Goal: Task Accomplishment & Management: Manage account settings

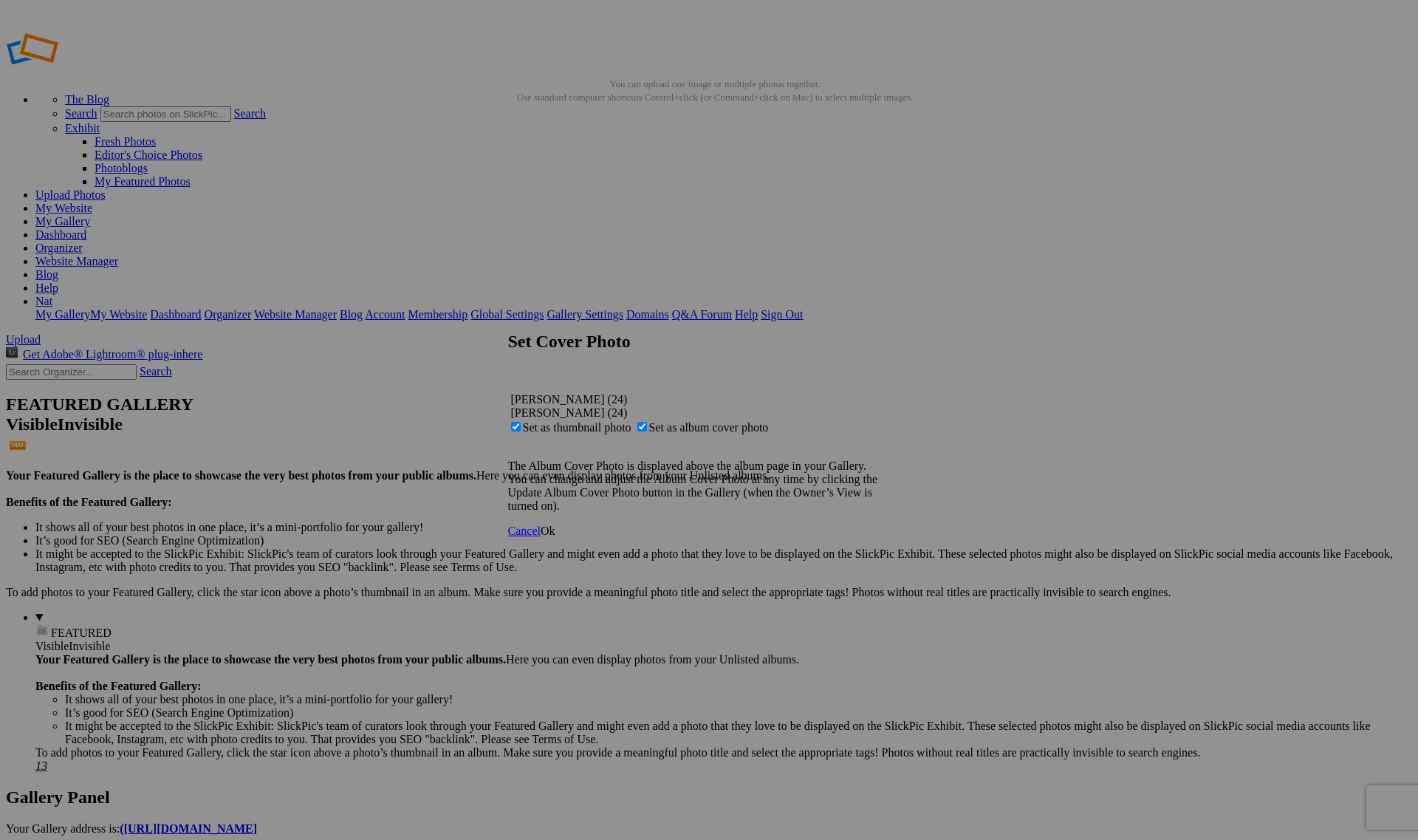
click at [556, 537] on span "Ok" at bounding box center [547, 530] width 14 height 12
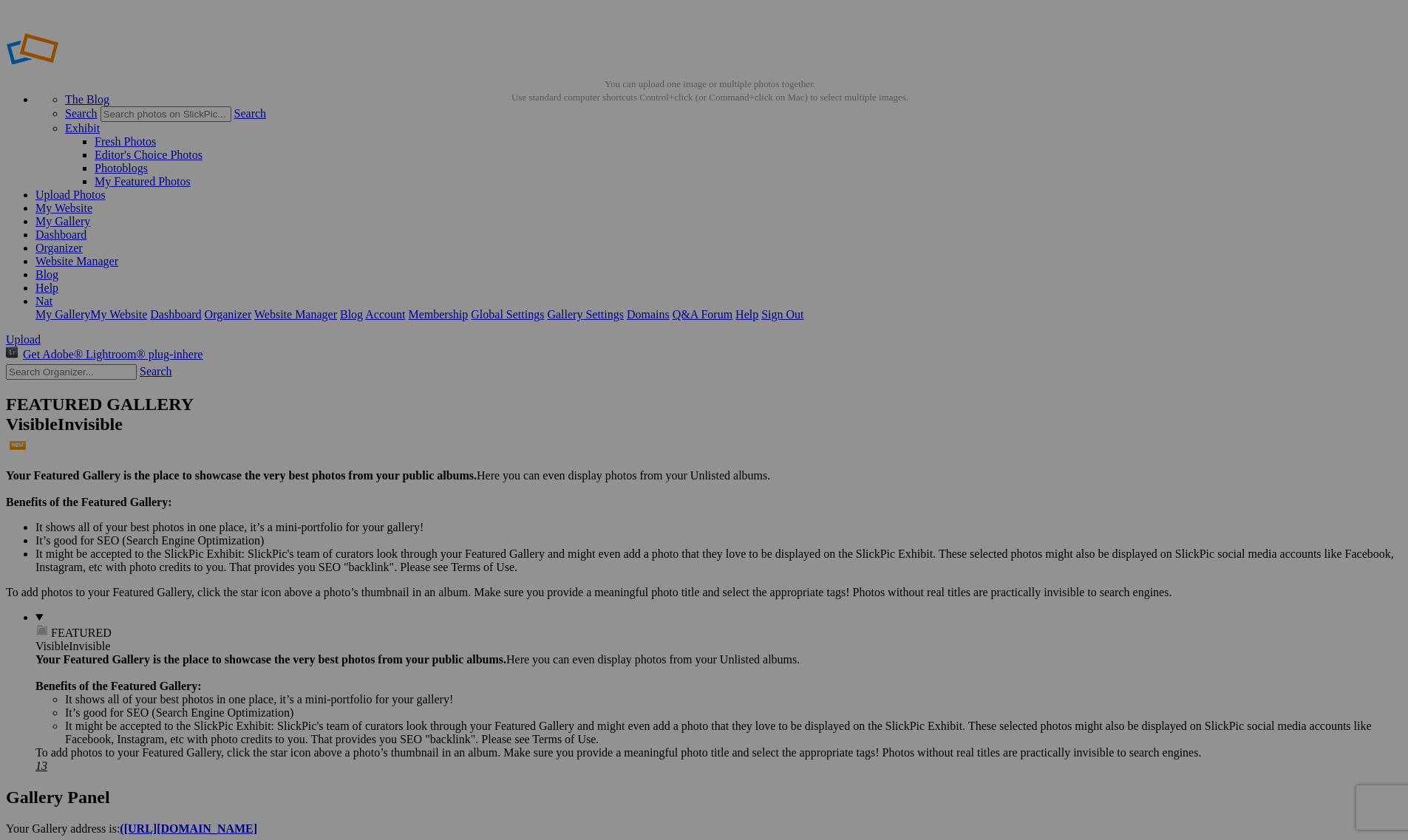
drag, startPoint x: 57, startPoint y: 152, endPoint x: 58, endPoint y: 196, distance: 44.0
click at [570, 475] on link "Yes" at bounding box center [561, 476] width 17 height 12
click at [119, 254] on link "Website Manager" at bounding box center [77, 260] width 82 height 12
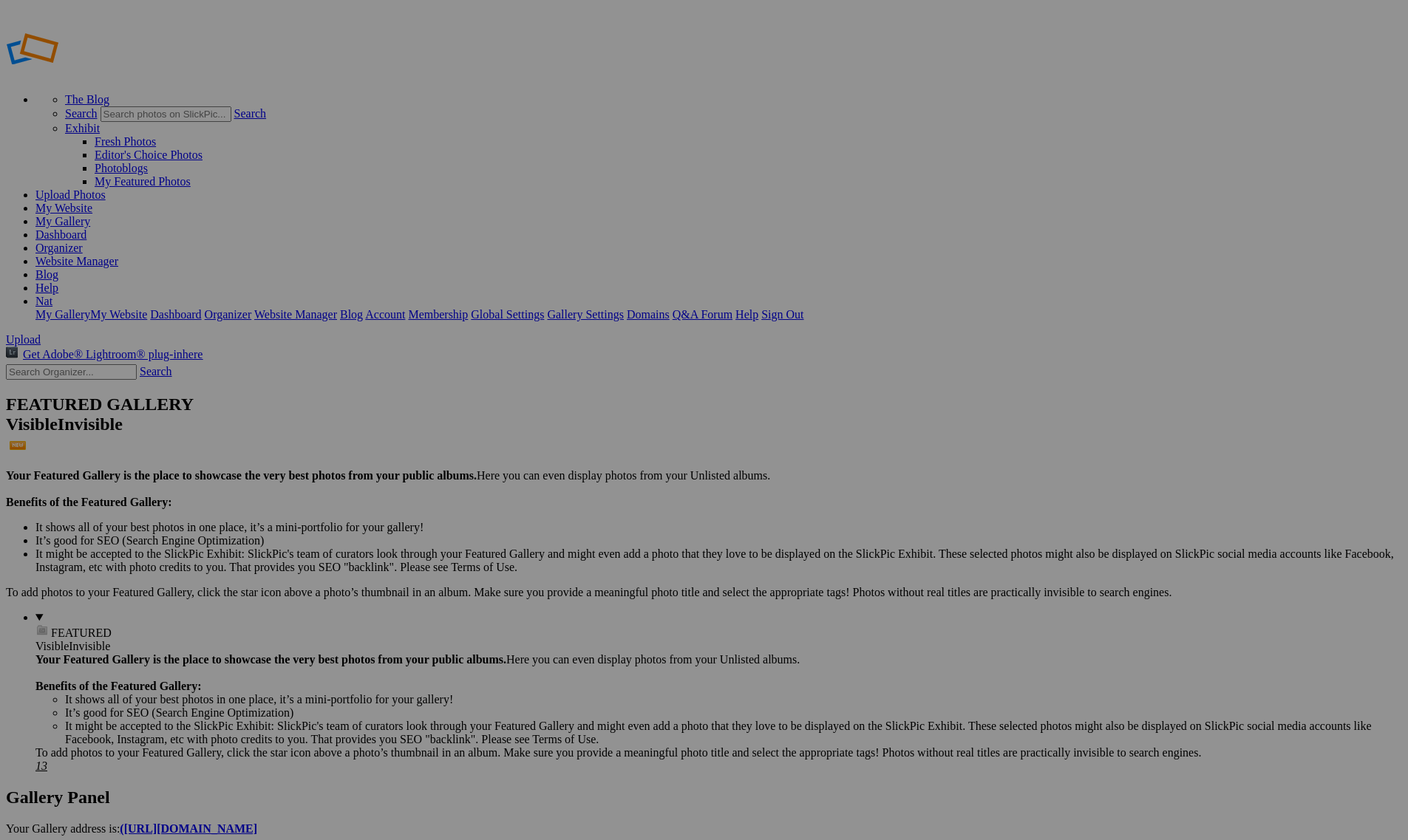
click at [119, 254] on link "Website Manager" at bounding box center [77, 260] width 82 height 12
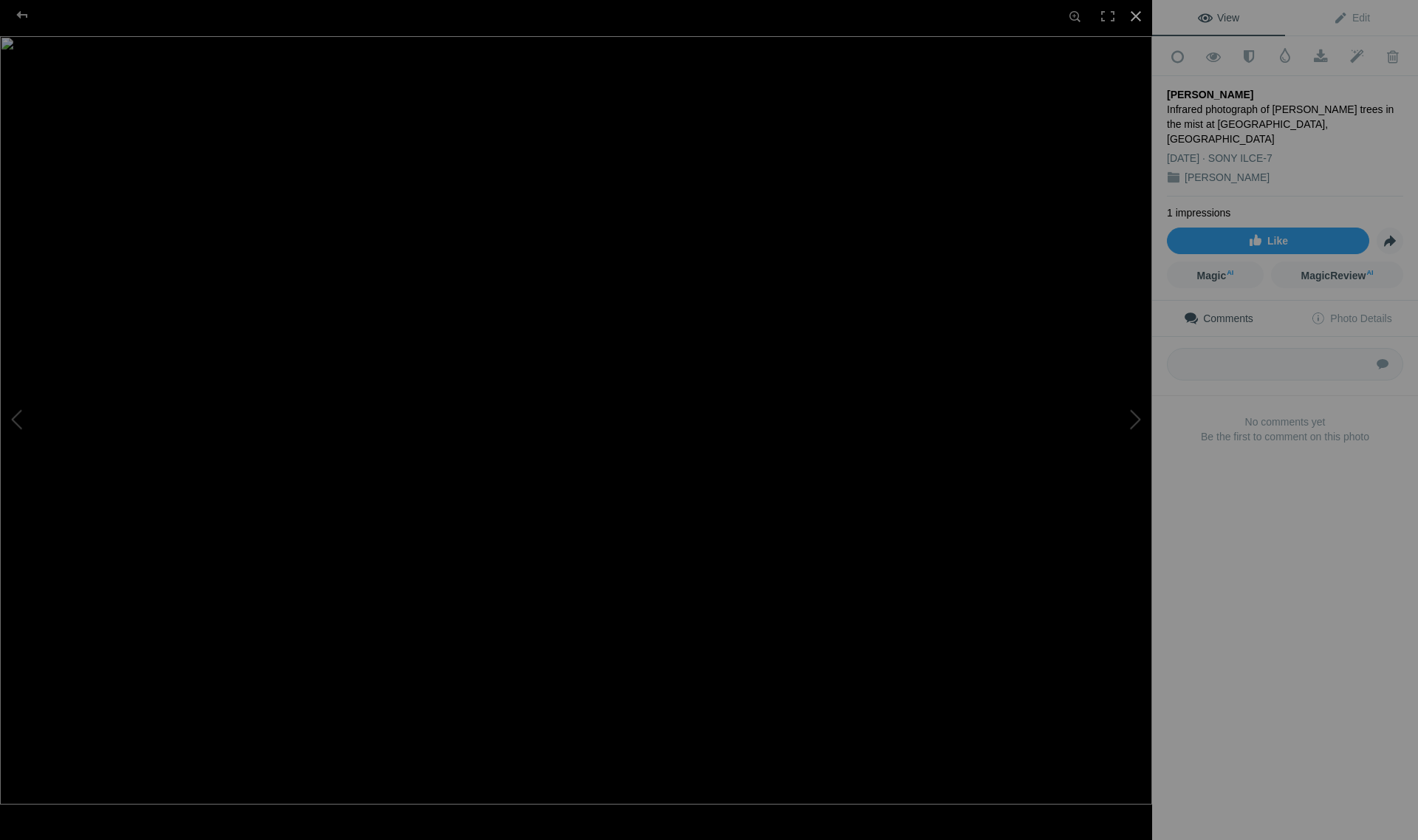
click at [1139, 12] on div at bounding box center [1137, 16] width 33 height 33
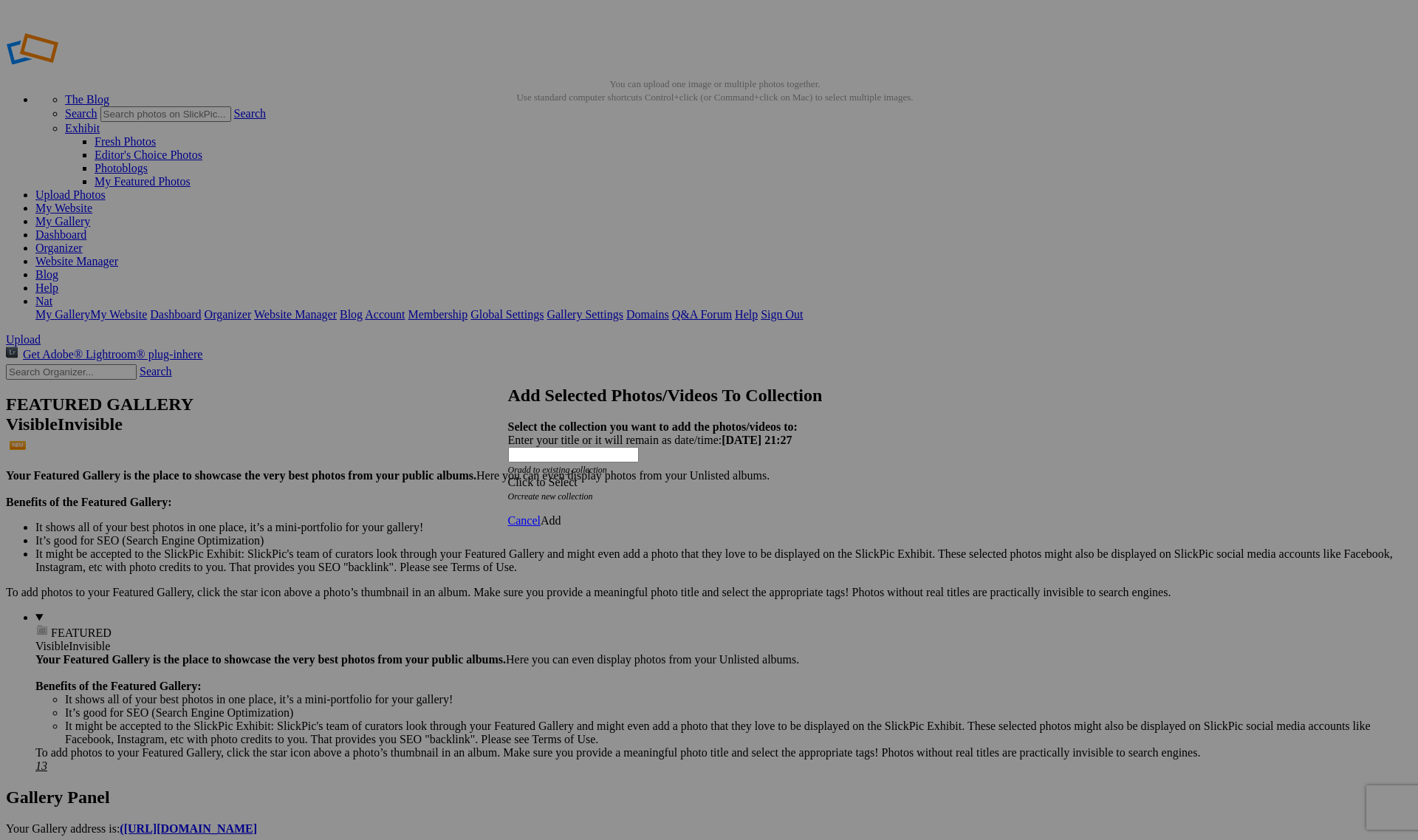
click at [618, 475] on div "Click to Select" at bounding box center [703, 482] width 391 height 13
click at [508, 475] on span at bounding box center [508, 481] width 0 height 12
click at [783, 475] on div "Click to Select" at bounding box center [703, 482] width 391 height 13
drag, startPoint x: 738, startPoint y: 428, endPoint x: 786, endPoint y: 427, distance: 48.0
click at [739, 475] on div "Click to Select" at bounding box center [703, 482] width 391 height 13
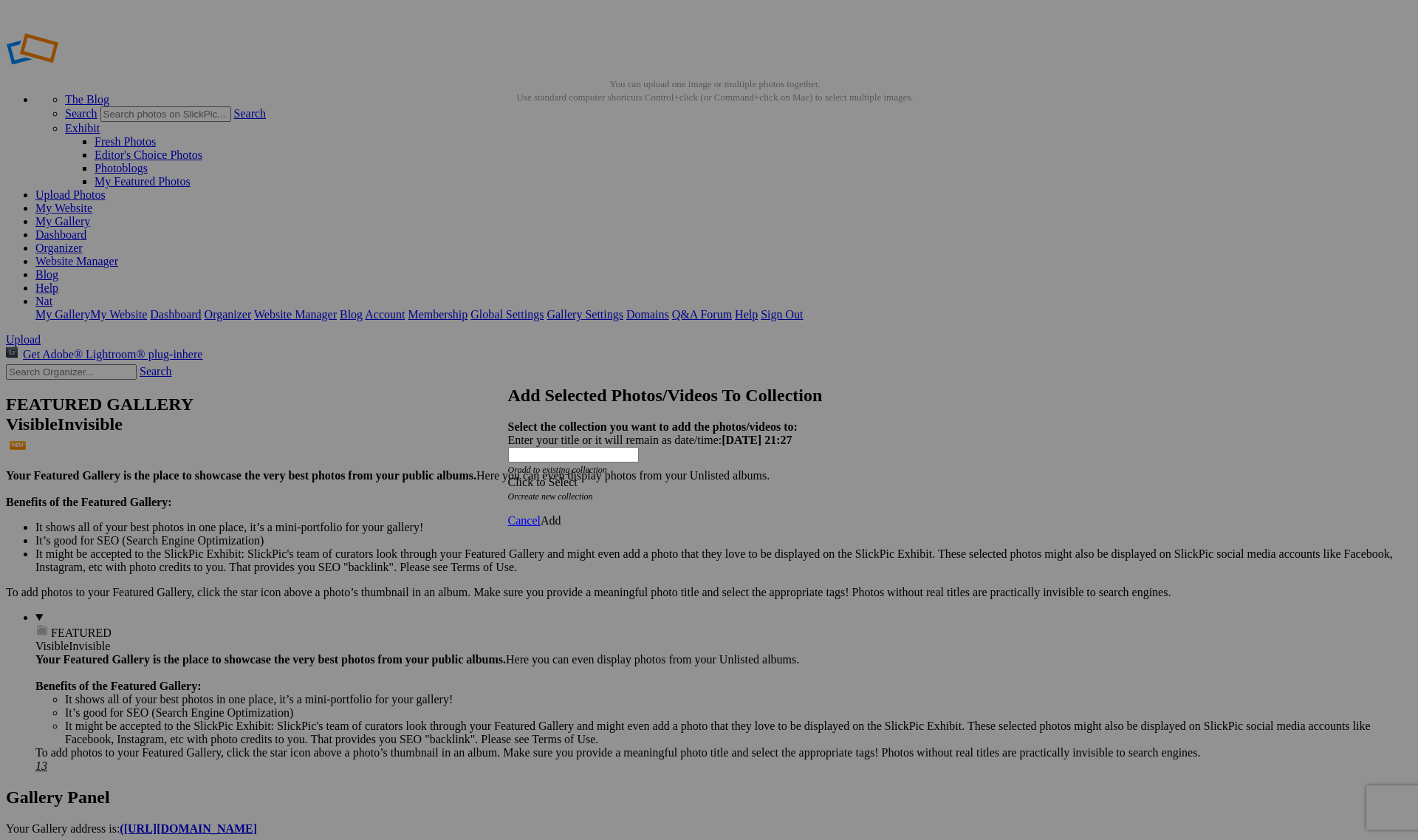
click at [541, 514] on span "Cancel" at bounding box center [524, 519] width 33 height 12
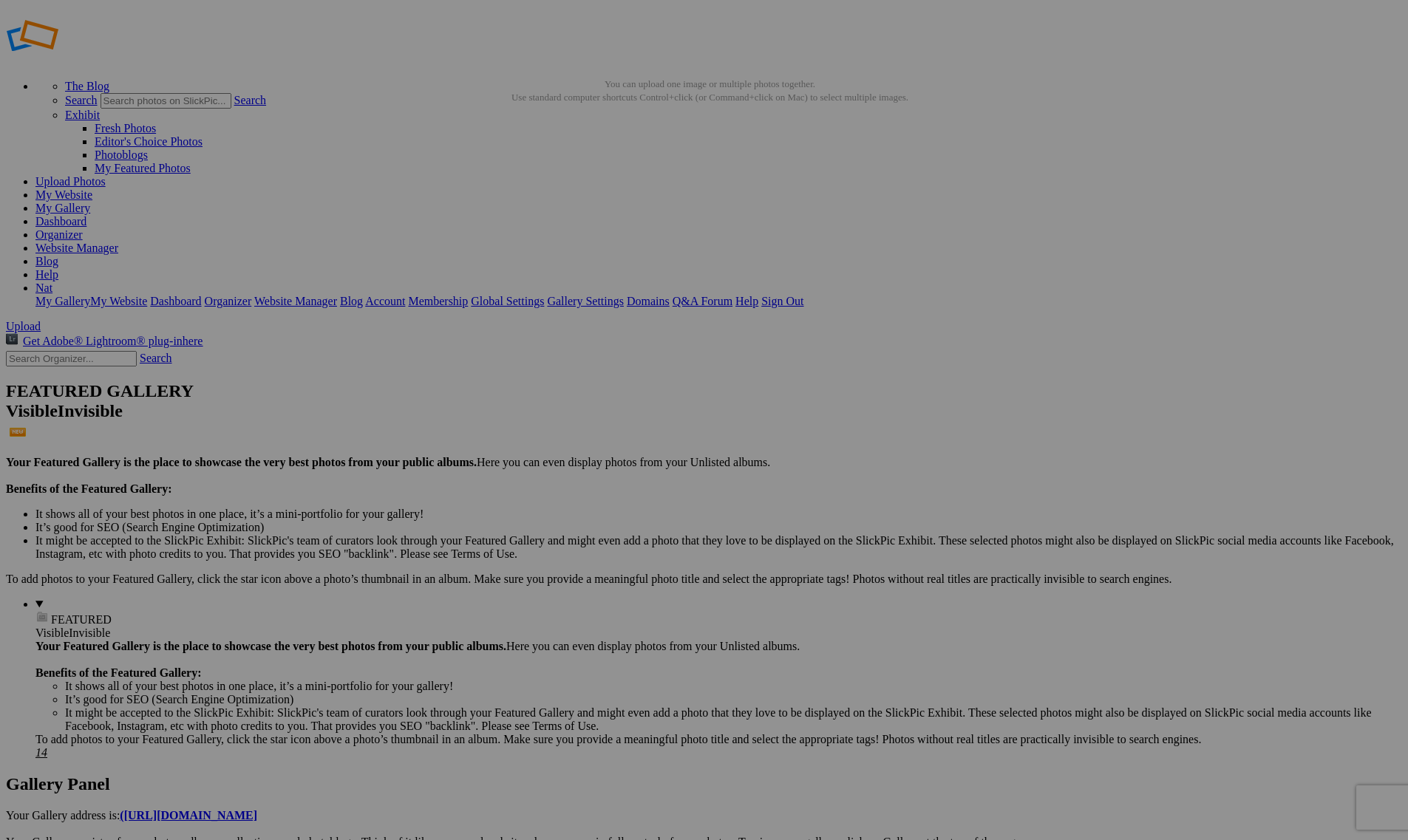
click at [51, 613] on span "FEATURED" at bounding box center [80, 619] width 60 height 12
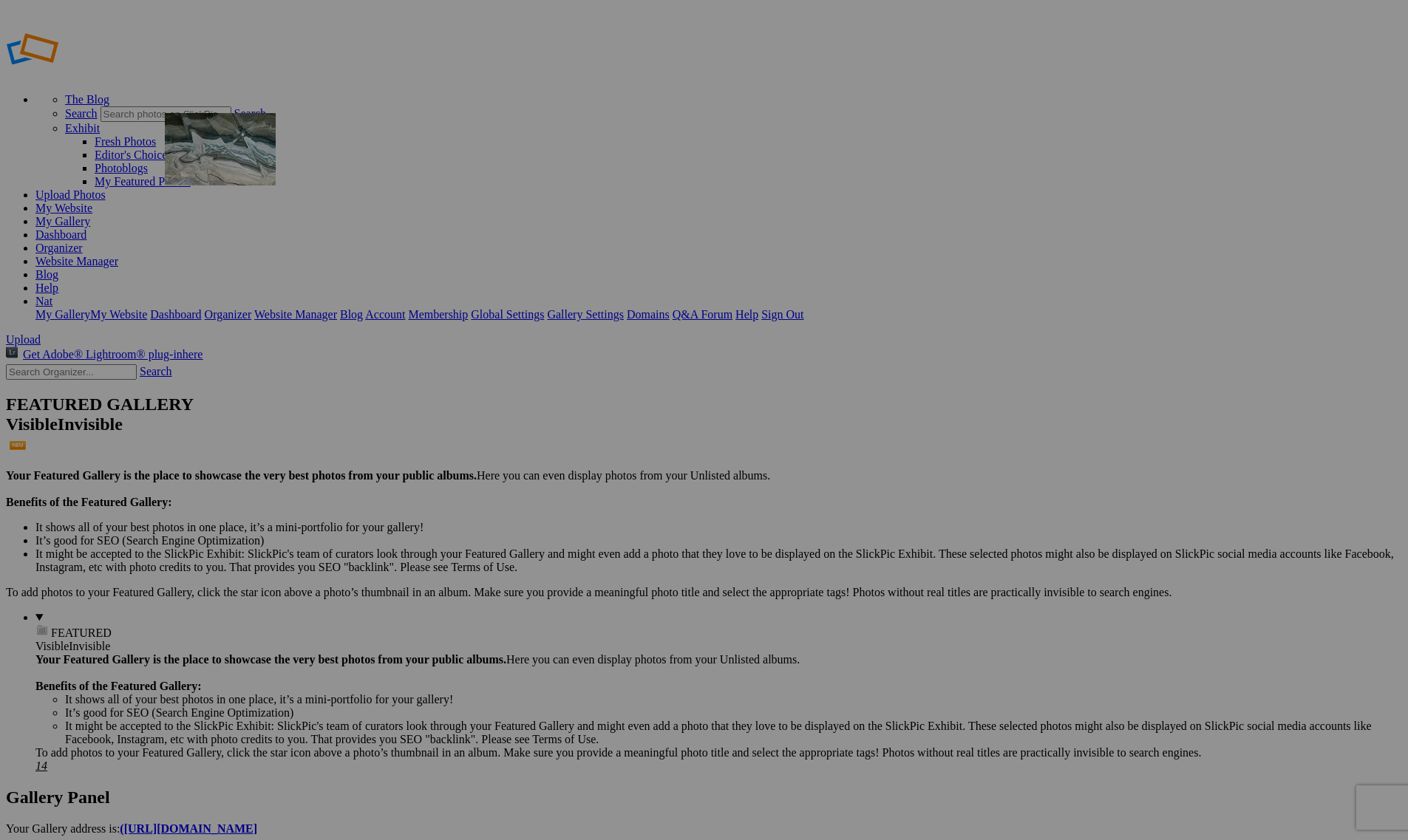
drag, startPoint x: 539, startPoint y: 224, endPoint x: 377, endPoint y: 218, distance: 162.1
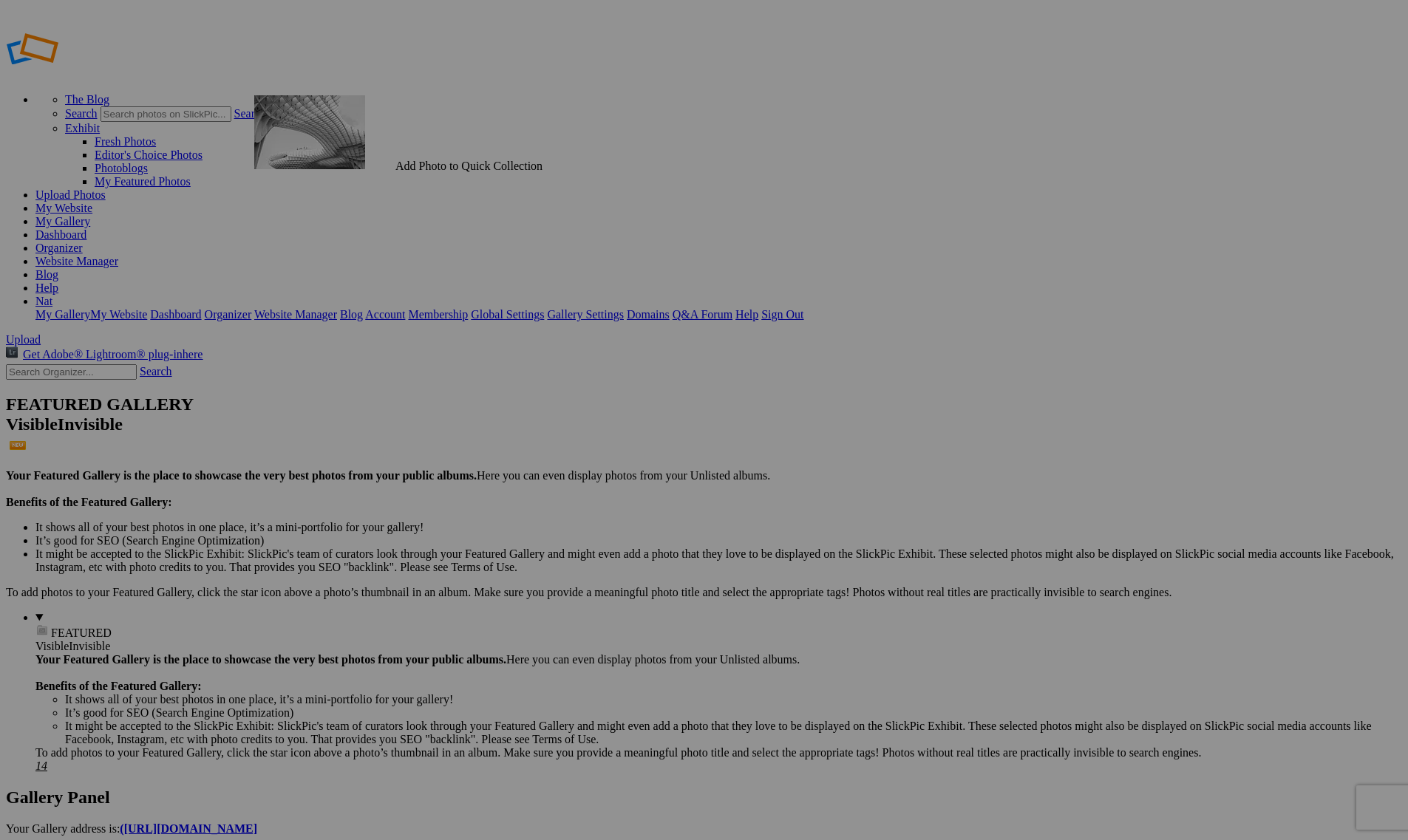
drag, startPoint x: 944, startPoint y: 228, endPoint x: 488, endPoint y: 197, distance: 457.1
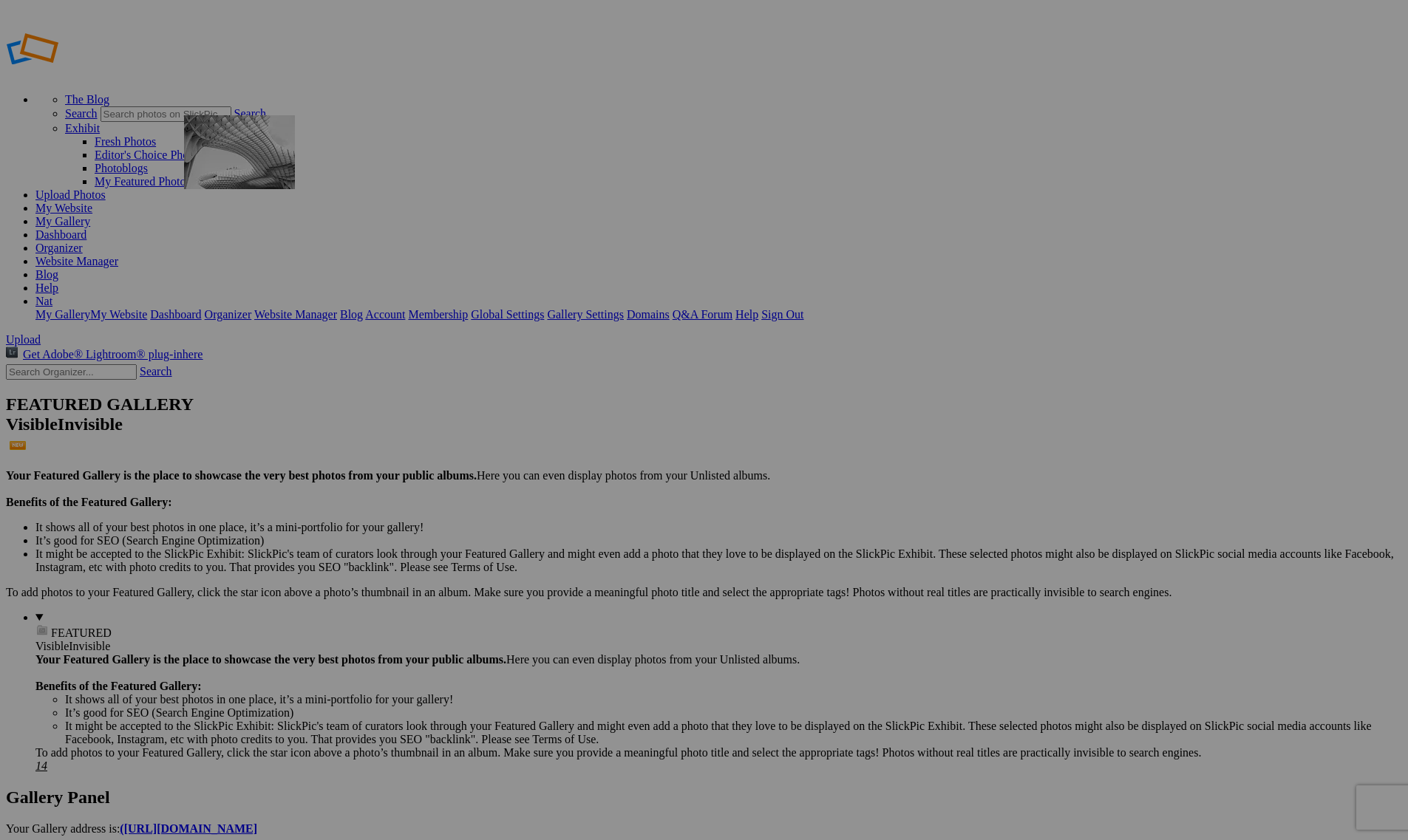
drag, startPoint x: 549, startPoint y: 228, endPoint x: 390, endPoint y: 219, distance: 159.3
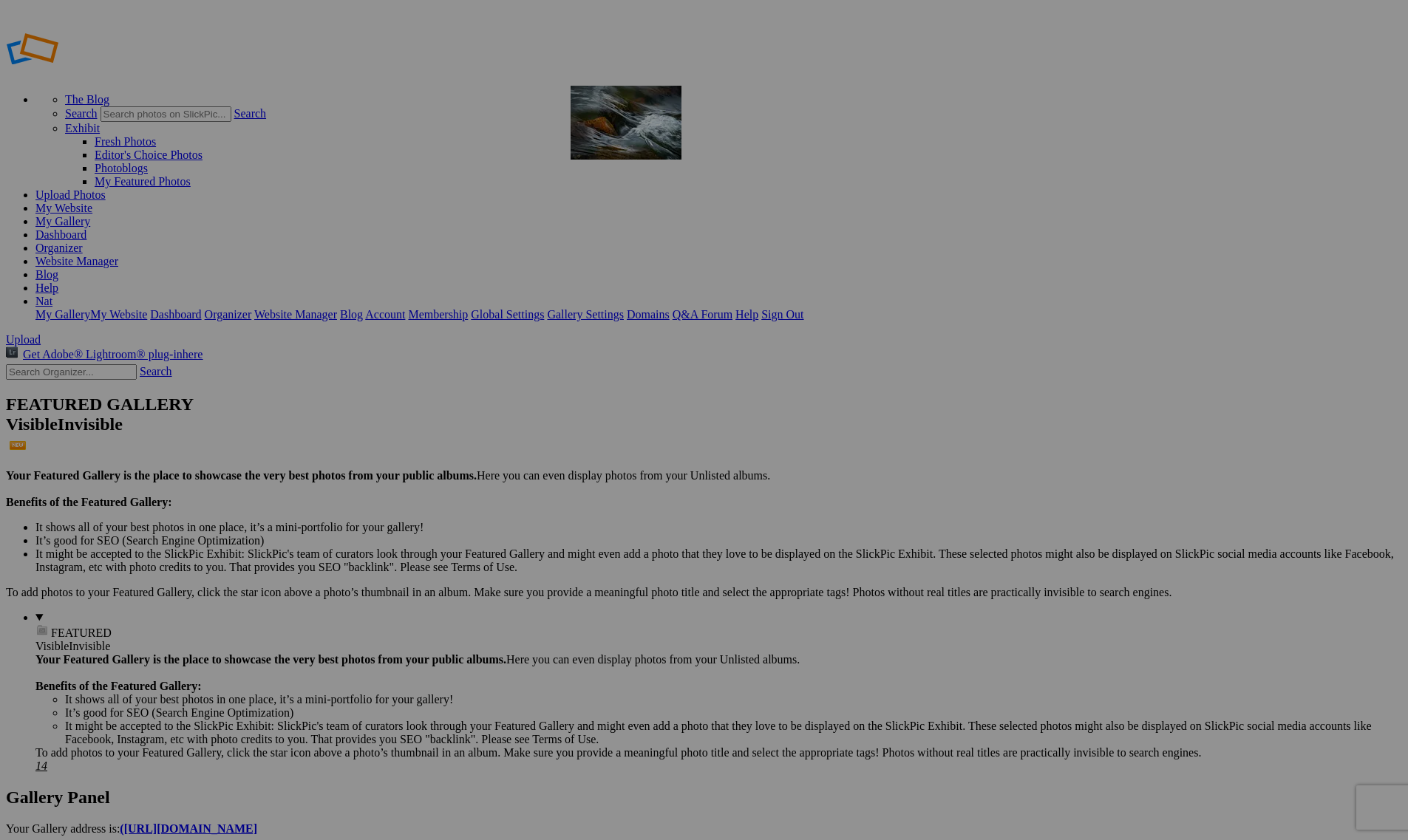
drag, startPoint x: 1211, startPoint y: 222, endPoint x: 783, endPoint y: 192, distance: 429.1
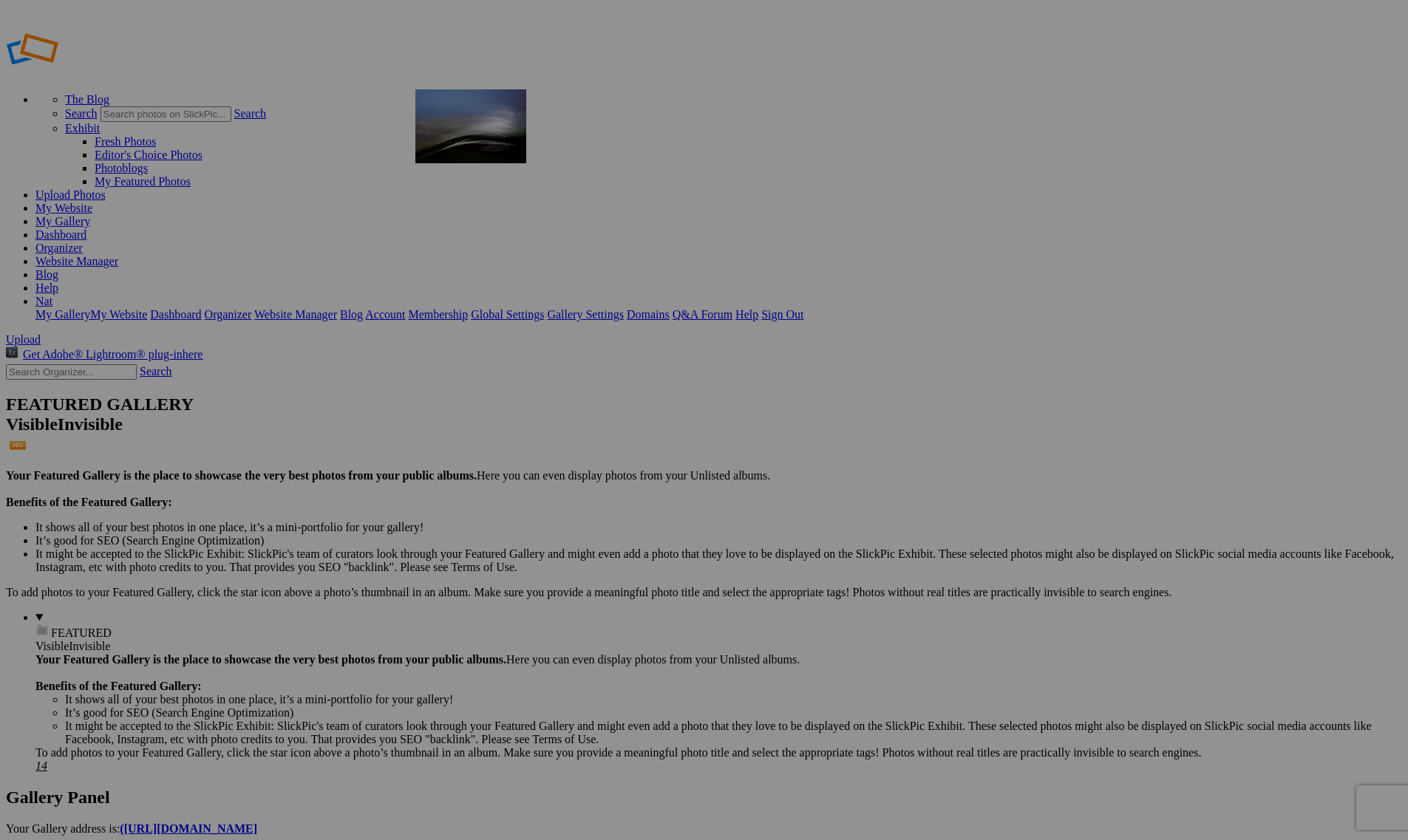
drag, startPoint x: 1082, startPoint y: 216, endPoint x: 628, endPoint y: 196, distance: 454.4
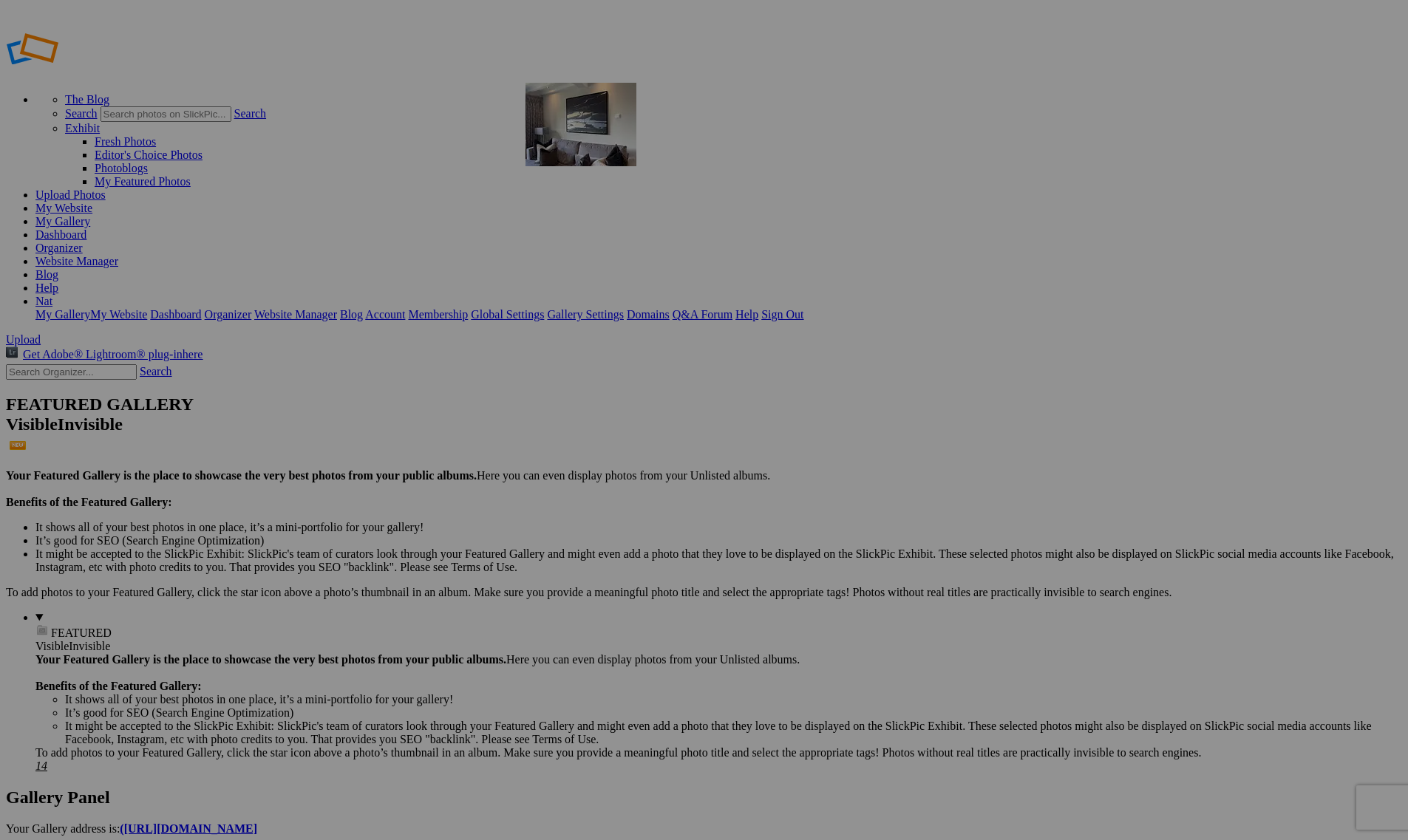
drag, startPoint x: 1080, startPoint y: 210, endPoint x: 738, endPoint y: 189, distance: 342.6
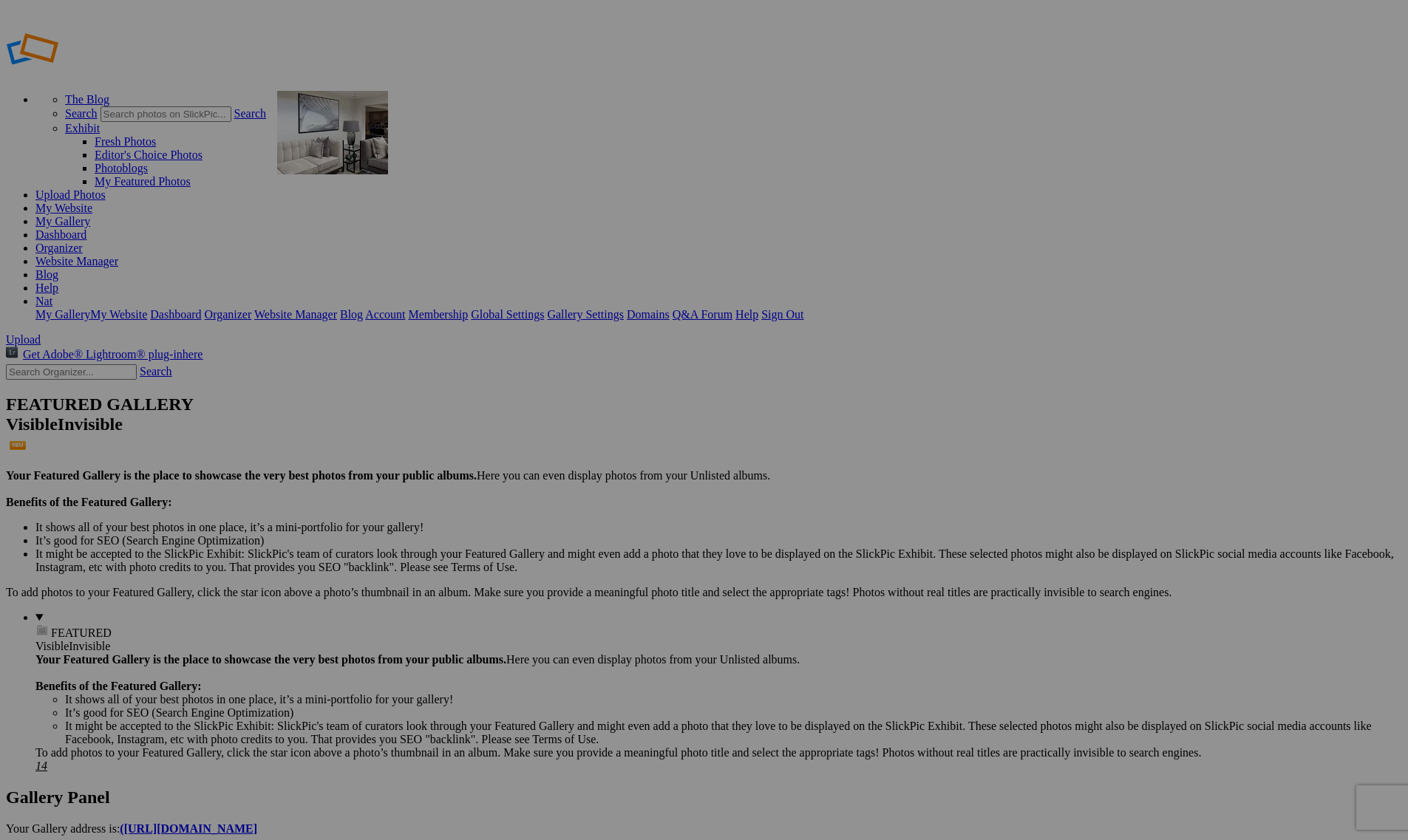
drag, startPoint x: 1185, startPoint y: 220, endPoint x: 503, endPoint y: 196, distance: 682.4
